Goal: Browse casually

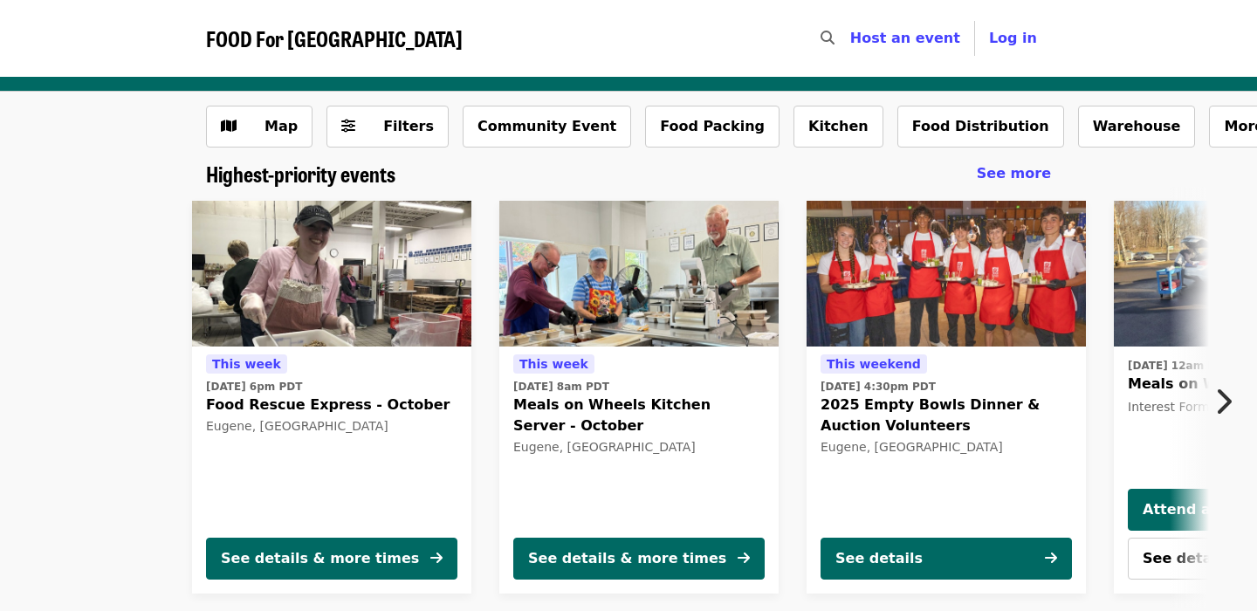
click at [1216, 404] on icon "chevron-right icon" at bounding box center [1223, 401] width 17 height 33
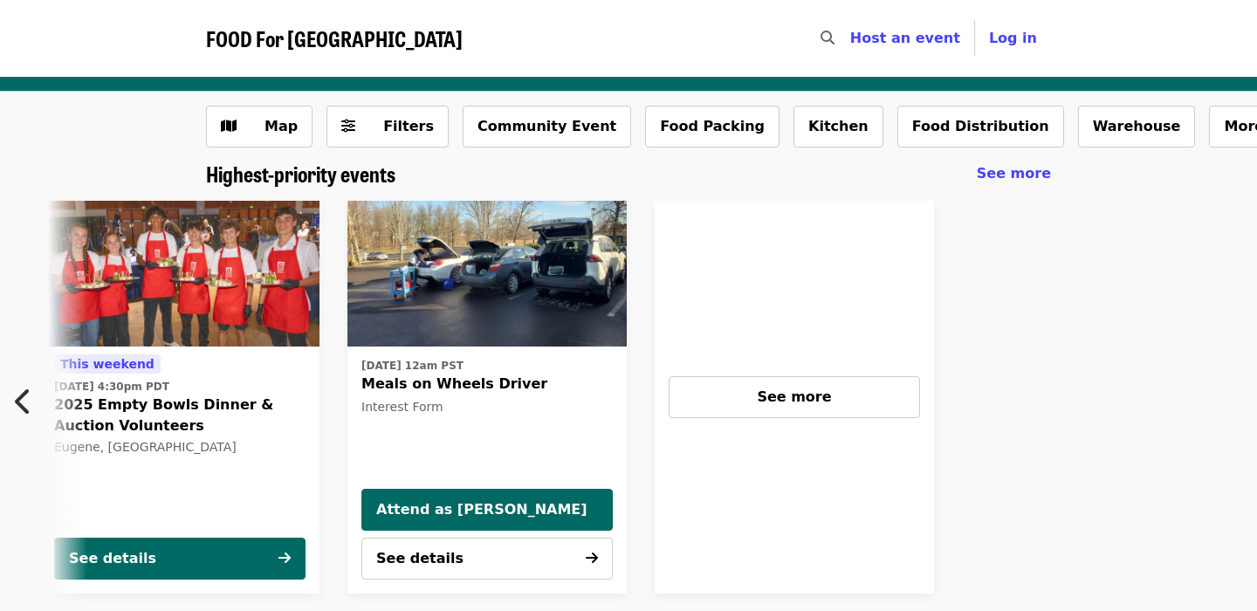
scroll to position [0, 775]
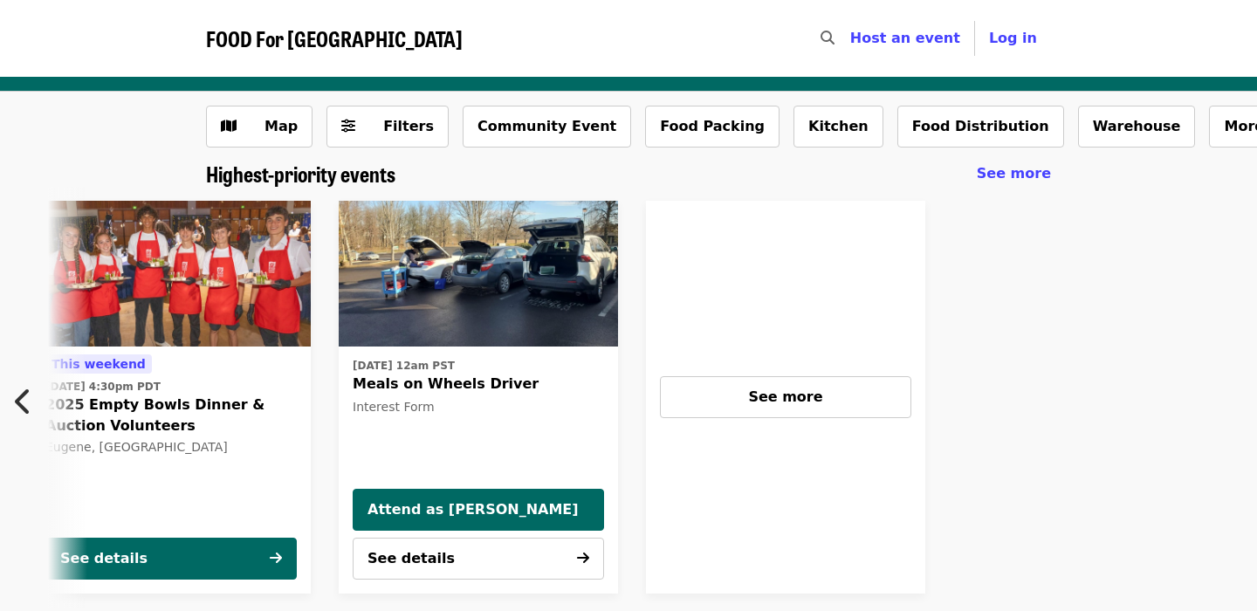
click at [16, 397] on icon "chevron-left icon" at bounding box center [23, 401] width 17 height 33
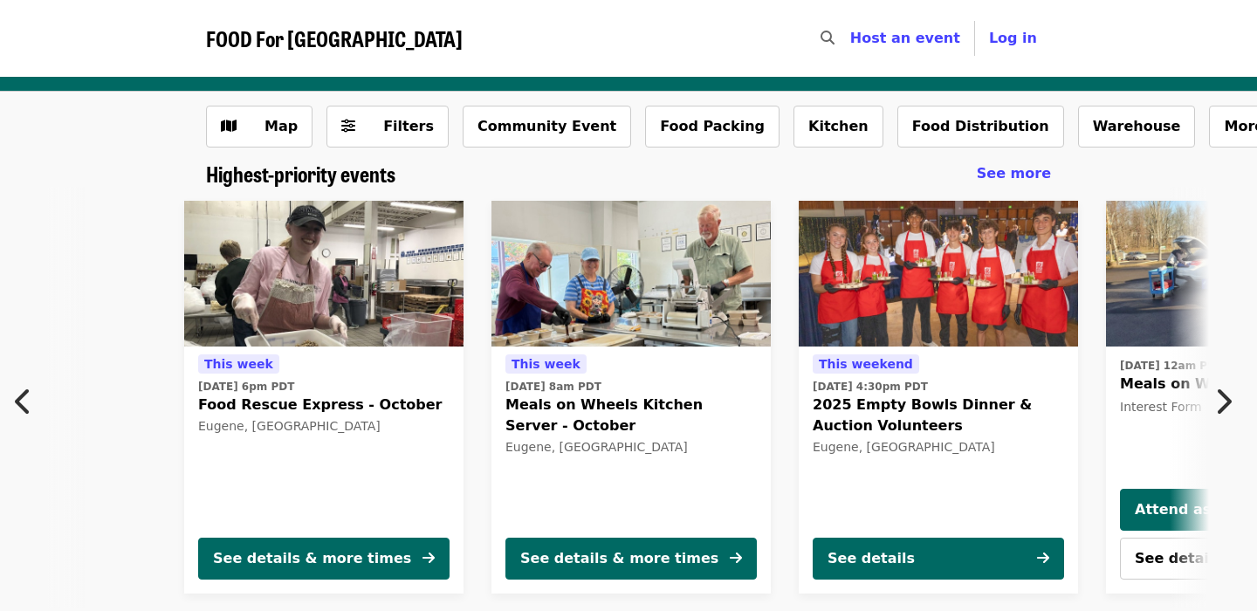
scroll to position [0, 0]
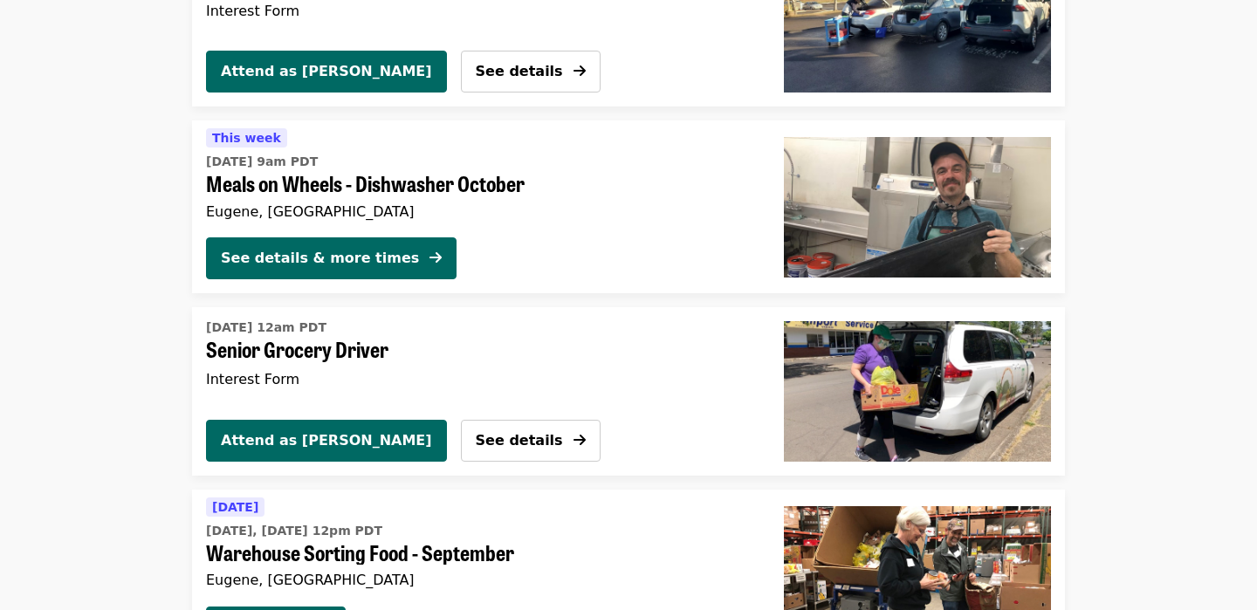
scroll to position [3663, 0]
